Goal: Obtain resource: Obtain resource

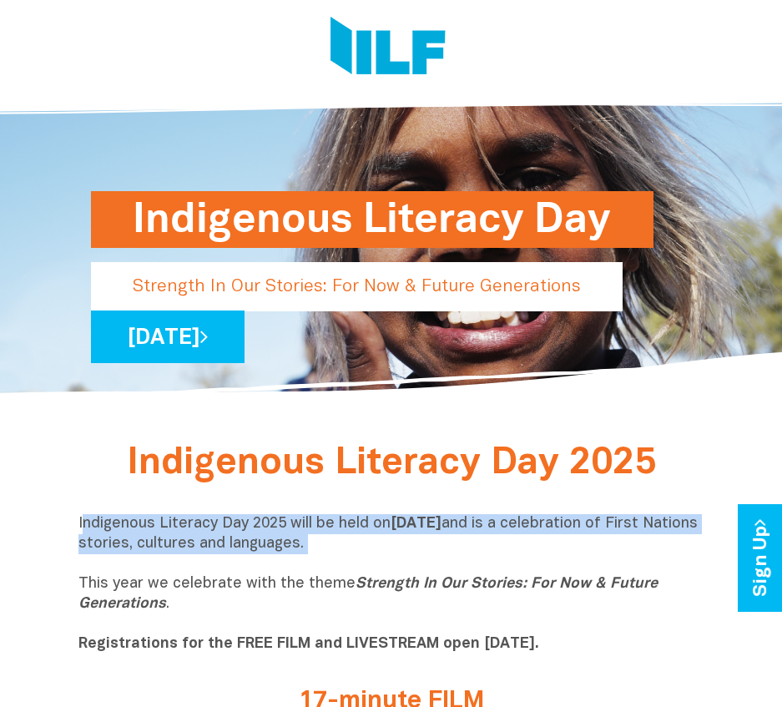
drag, startPoint x: 84, startPoint y: 523, endPoint x: 516, endPoint y: 556, distance: 432.9
click at [516, 556] on p "Indigenous Literacy Day 2025 will be held [DATE][DATE] and is a celebration of …" at bounding box center [391, 584] width 626 height 140
click at [518, 554] on p "Indigenous Literacy Day 2025 will be held [DATE][DATE] and is a celebration of …" at bounding box center [391, 584] width 626 height 140
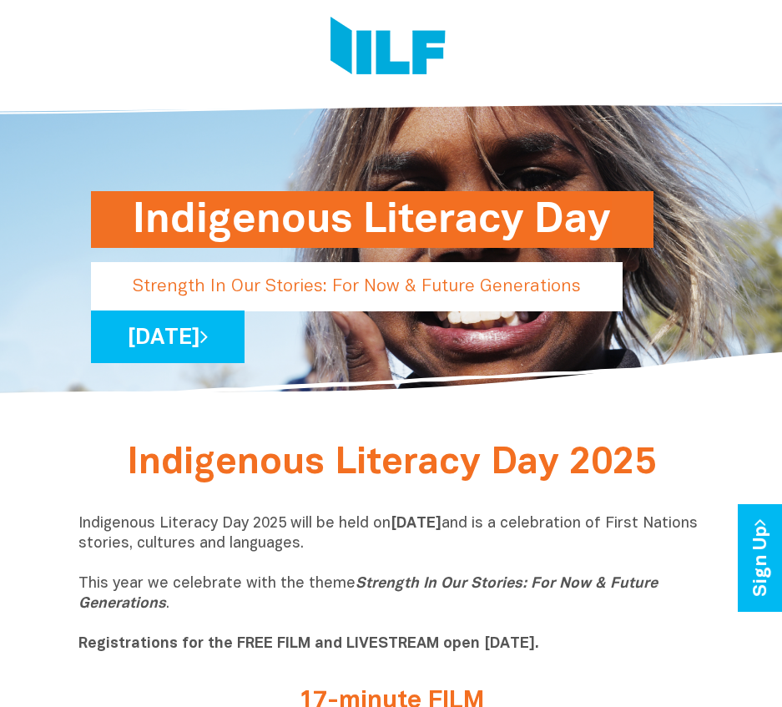
drag, startPoint x: 62, startPoint y: 524, endPoint x: 537, endPoint y: 549, distance: 475.7
copy p "Indigenous Literacy Day 2025 will be held [DATE][DATE] and is a celebration of …"
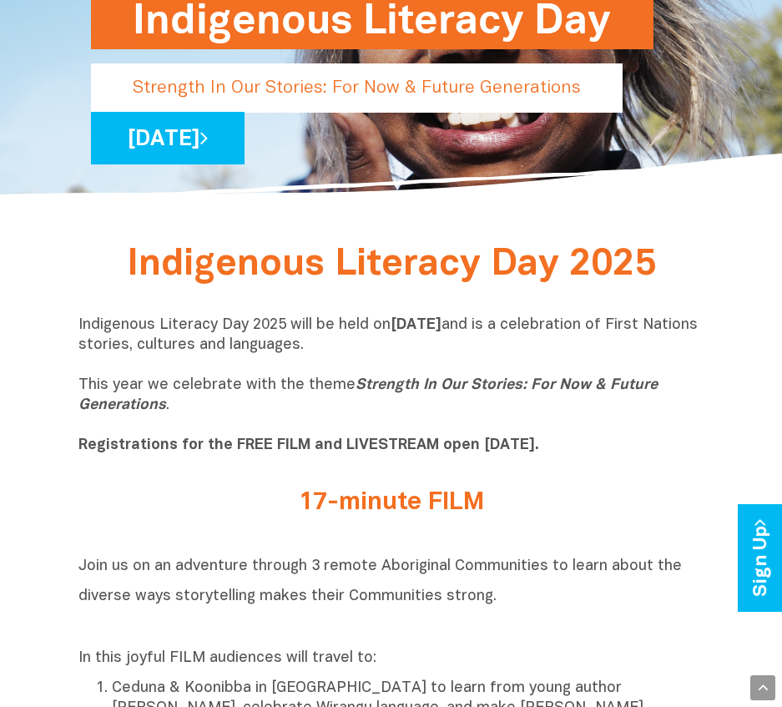
scroll to position [167, 0]
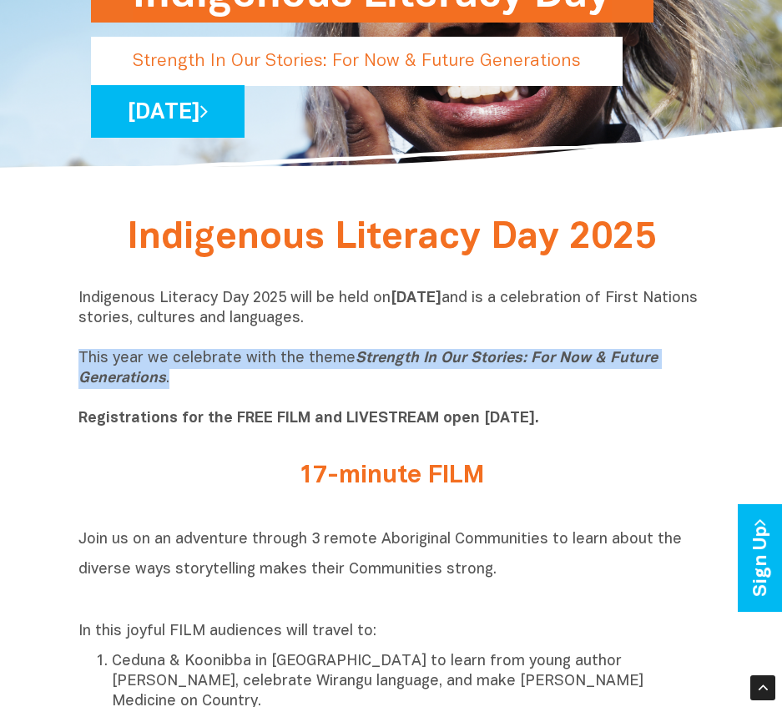
drag, startPoint x: 77, startPoint y: 355, endPoint x: 190, endPoint y: 386, distance: 117.7
copy p "This year we celebrate with the theme Strength In Our Stories: For Now & Future…"
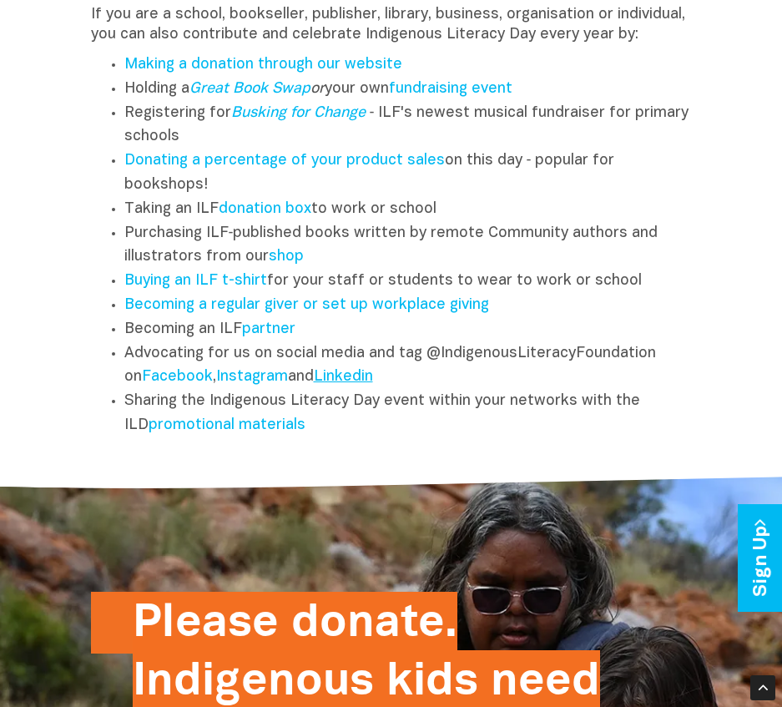
scroll to position [2229, 0]
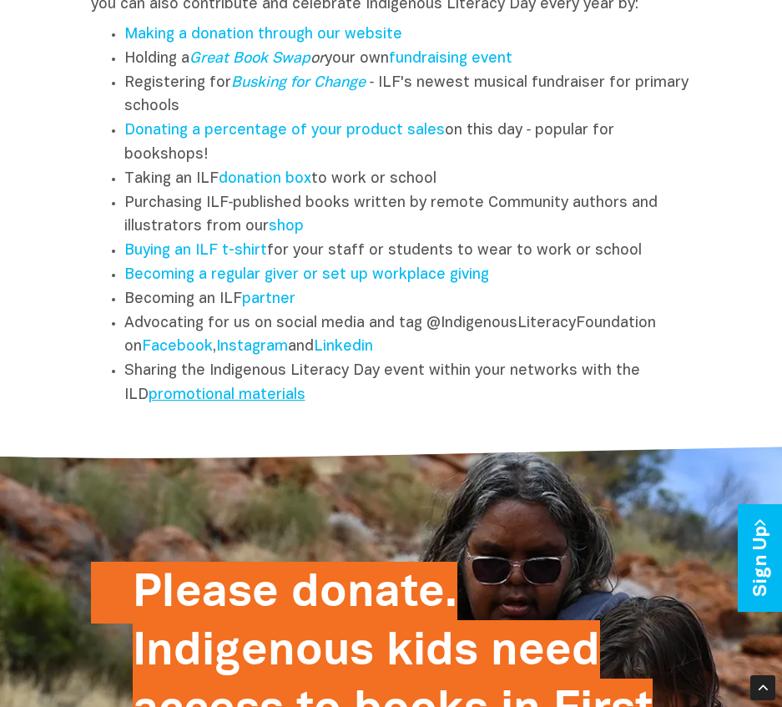
click at [181, 388] on link "promotional materials" at bounding box center [227, 395] width 157 height 14
